Goal: Subscribe to service/newsletter: Subscribe to service/newsletter

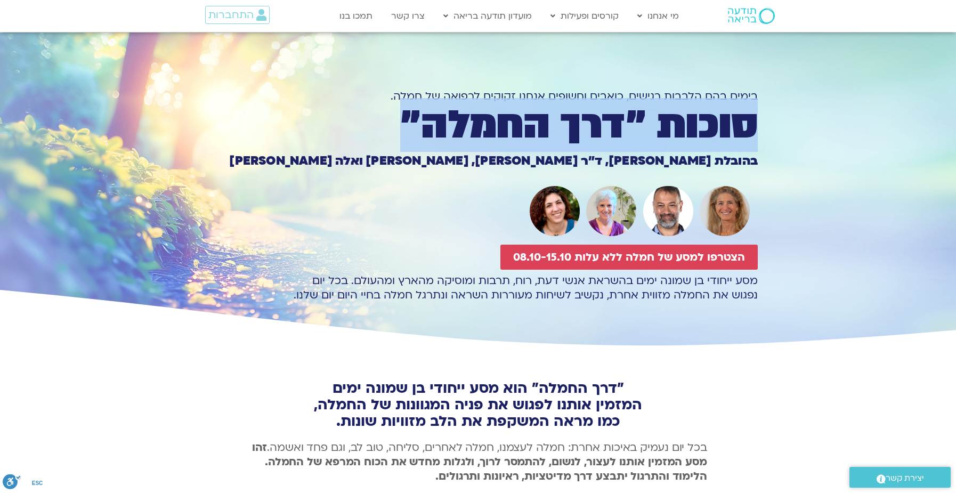
drag, startPoint x: 758, startPoint y: 122, endPoint x: 403, endPoint y: 130, distance: 355.7
click at [403, 130] on section "בימים [PERSON_NAME] הלבבות רגישים, כואבים וחשופים אנחנו זקוקים לרפואה של חמלה. …" at bounding box center [478, 191] width 956 height 317
copy h1 "סוכות ״דרך החמלה״"
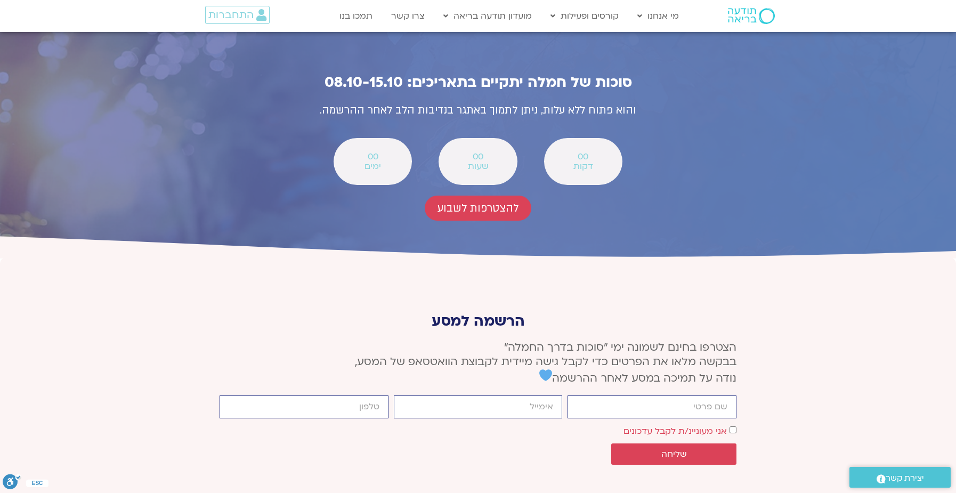
scroll to position [3871, 0]
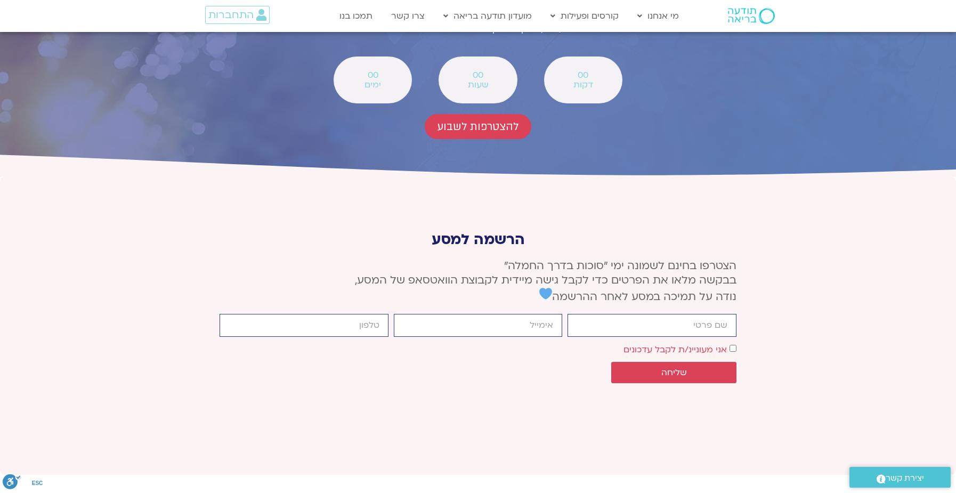
click at [737, 342] on div "אישור דיוור אני מעוניינ/ת לקבל עדכונים" at bounding box center [478, 349] width 522 height 14
click at [719, 314] on input "firstname" at bounding box center [652, 325] width 169 height 23
type input "[PERSON_NAME]"
click at [515, 314] on input "email" at bounding box center [478, 325] width 169 height 23
type input "lian4ever2@gmail.com"
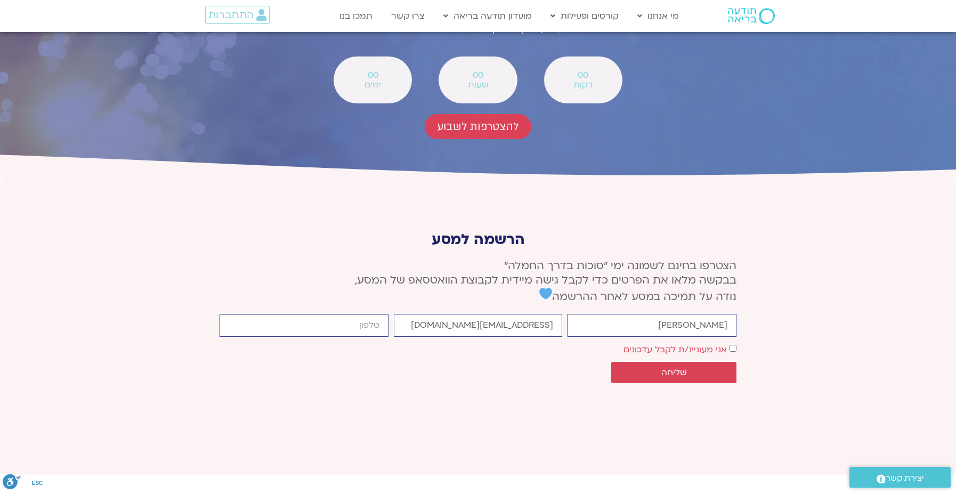
click at [356, 314] on input "cellphone" at bounding box center [304, 325] width 169 height 23
type input "0526224116"
click at [676, 368] on span "שליחה" at bounding box center [675, 373] width 26 height 10
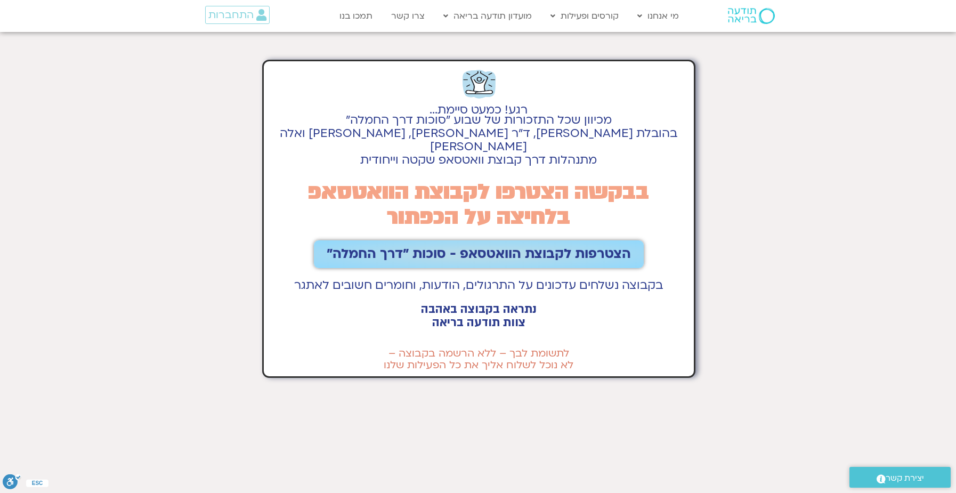
click at [466, 247] on span "הצטרפות לקבוצת הוואטסאפ - סוכות ״דרך החמלה״" at bounding box center [479, 254] width 304 height 15
